Goal: Transaction & Acquisition: Download file/media

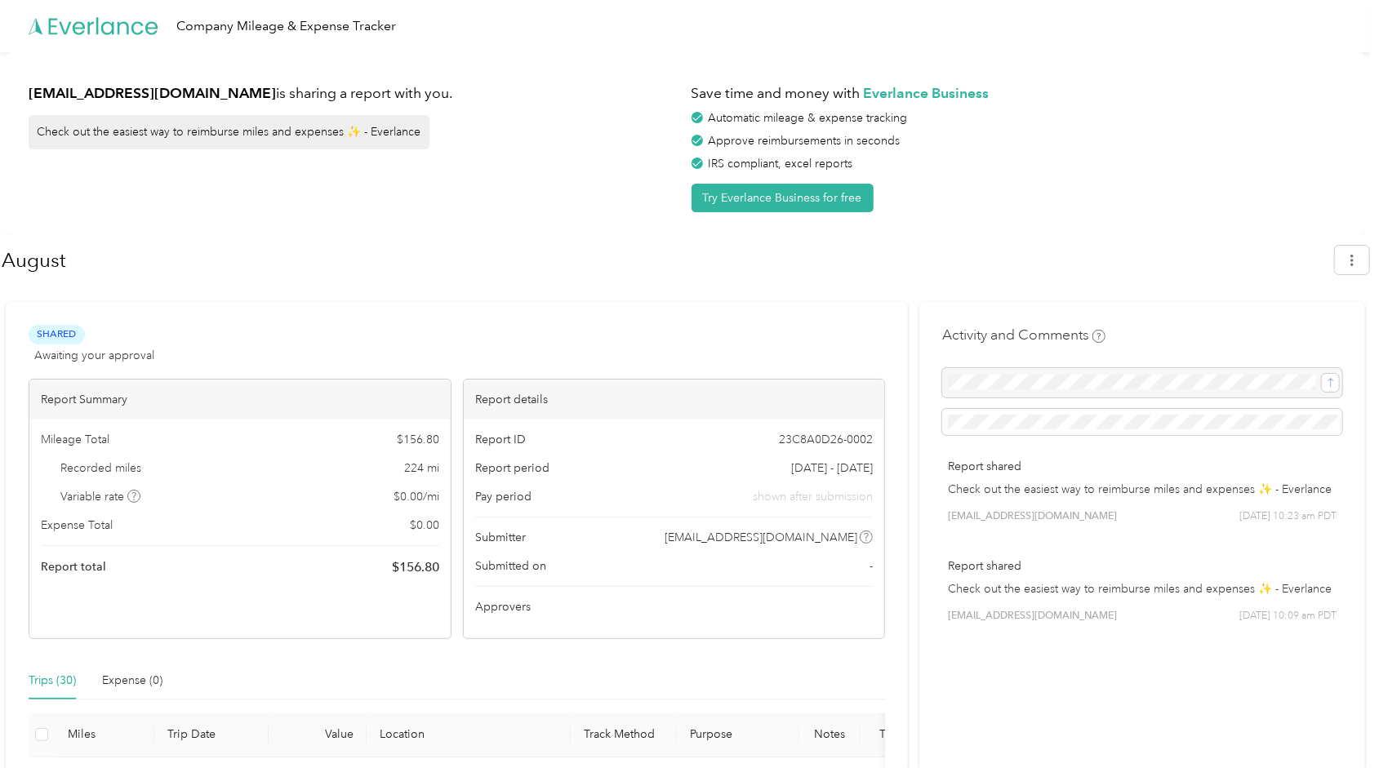
click at [833, 42] on div "Company Mileage & Expense Tracker" at bounding box center [685, 26] width 1371 height 52
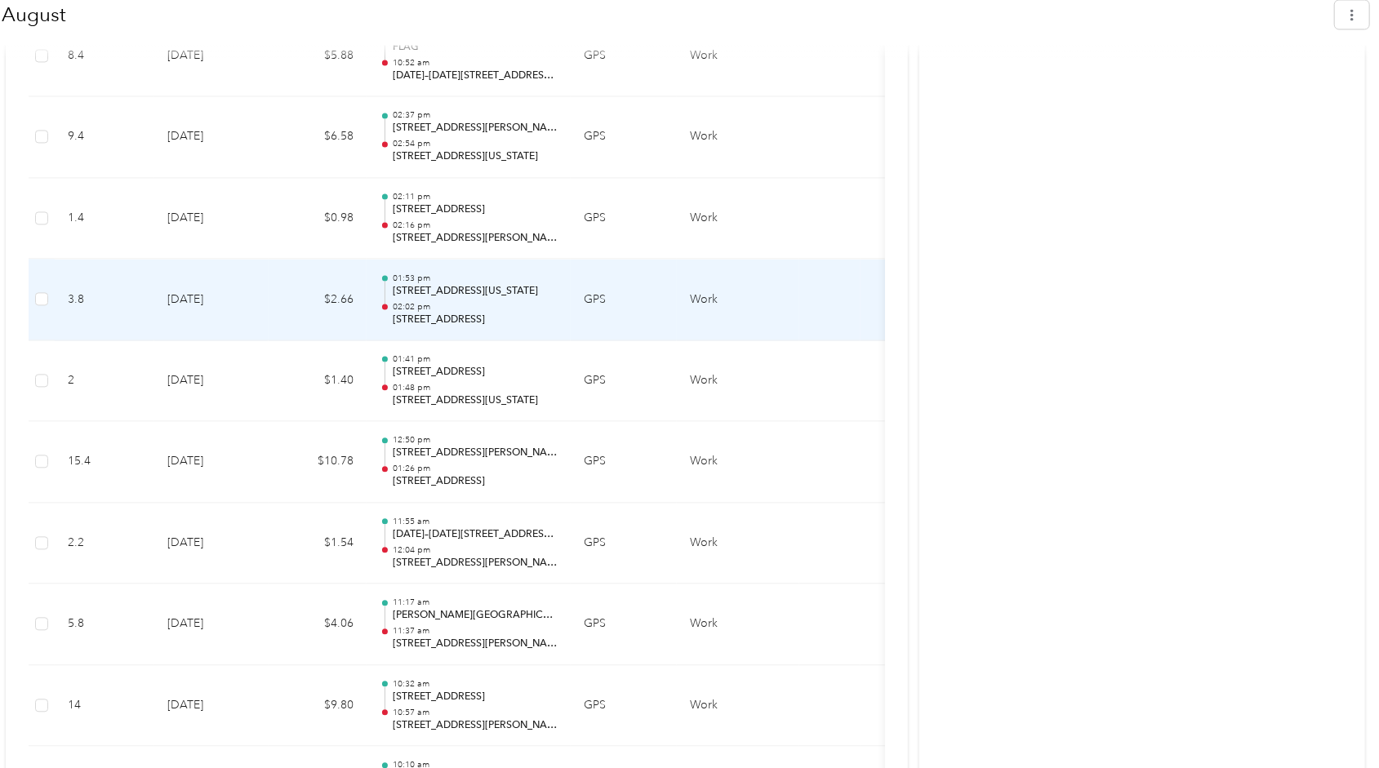
scroll to position [2481, 0]
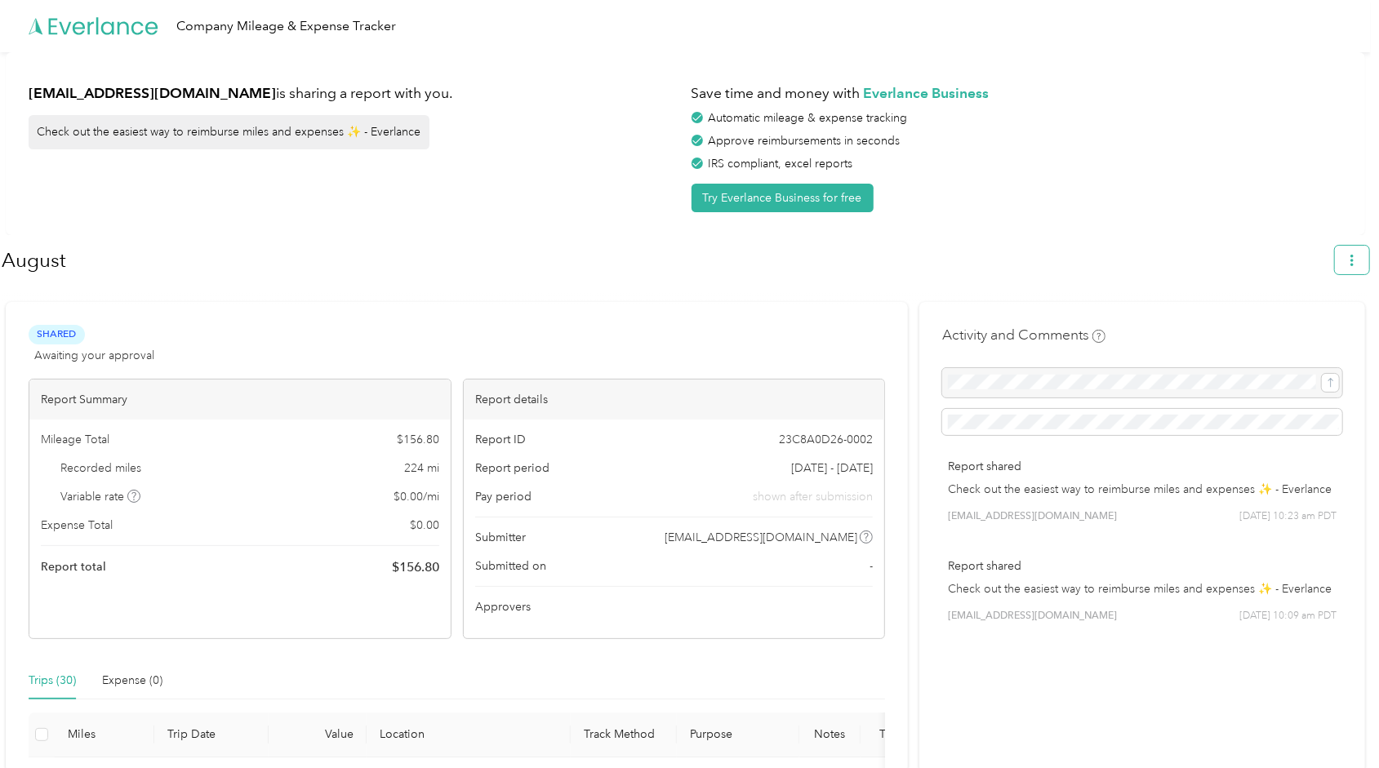
click at [1368, 252] on button "button" at bounding box center [1352, 260] width 34 height 29
click at [1328, 328] on span "Download" at bounding box center [1315, 336] width 54 height 17
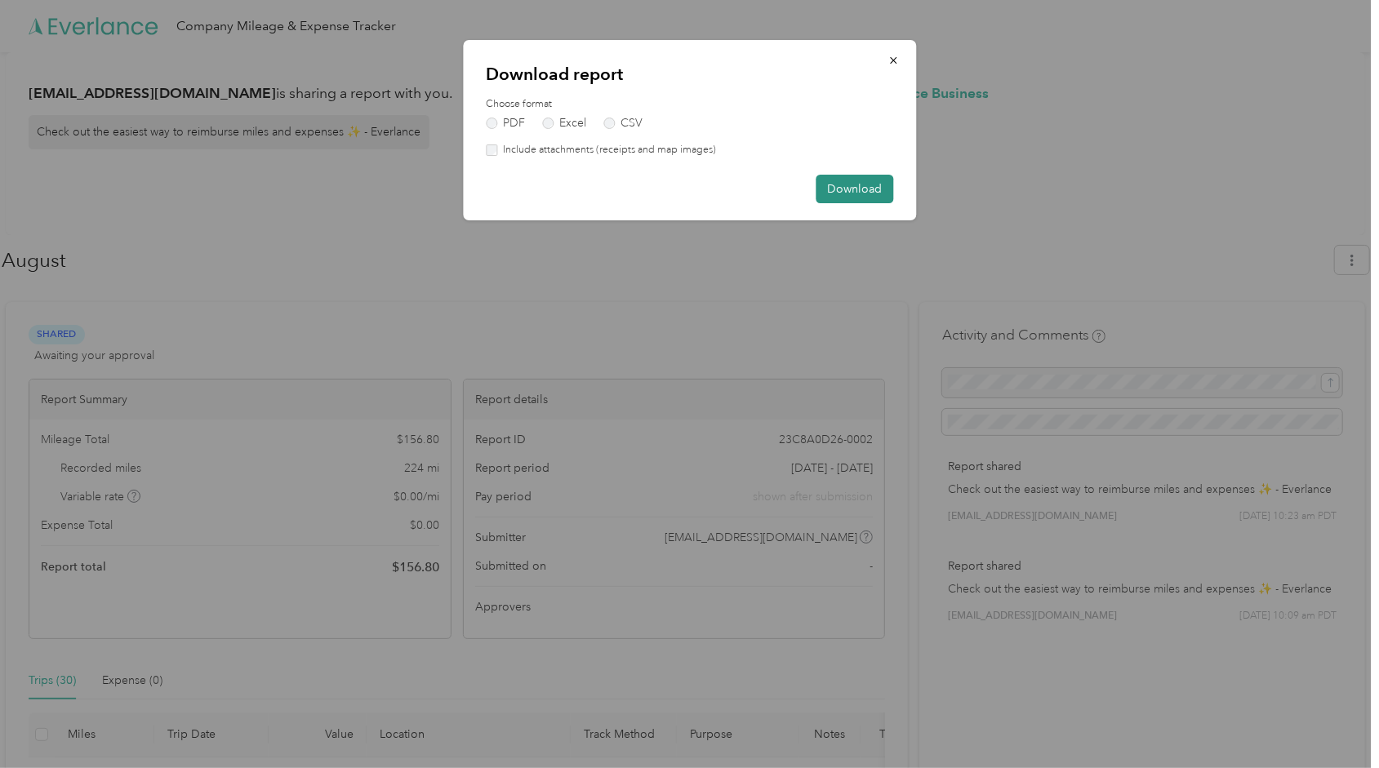
click at [854, 180] on button "Download" at bounding box center [855, 189] width 78 height 29
